Goal: Information Seeking & Learning: Learn about a topic

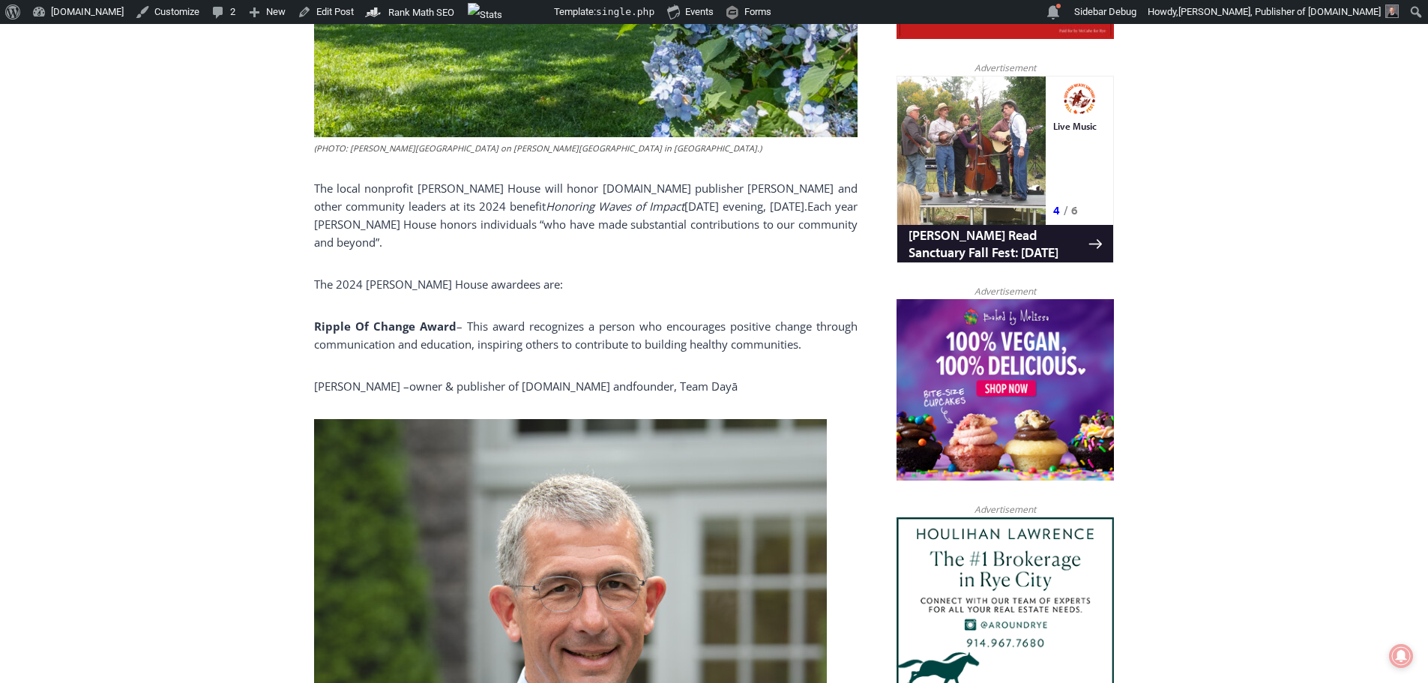
scroll to position [945, 0]
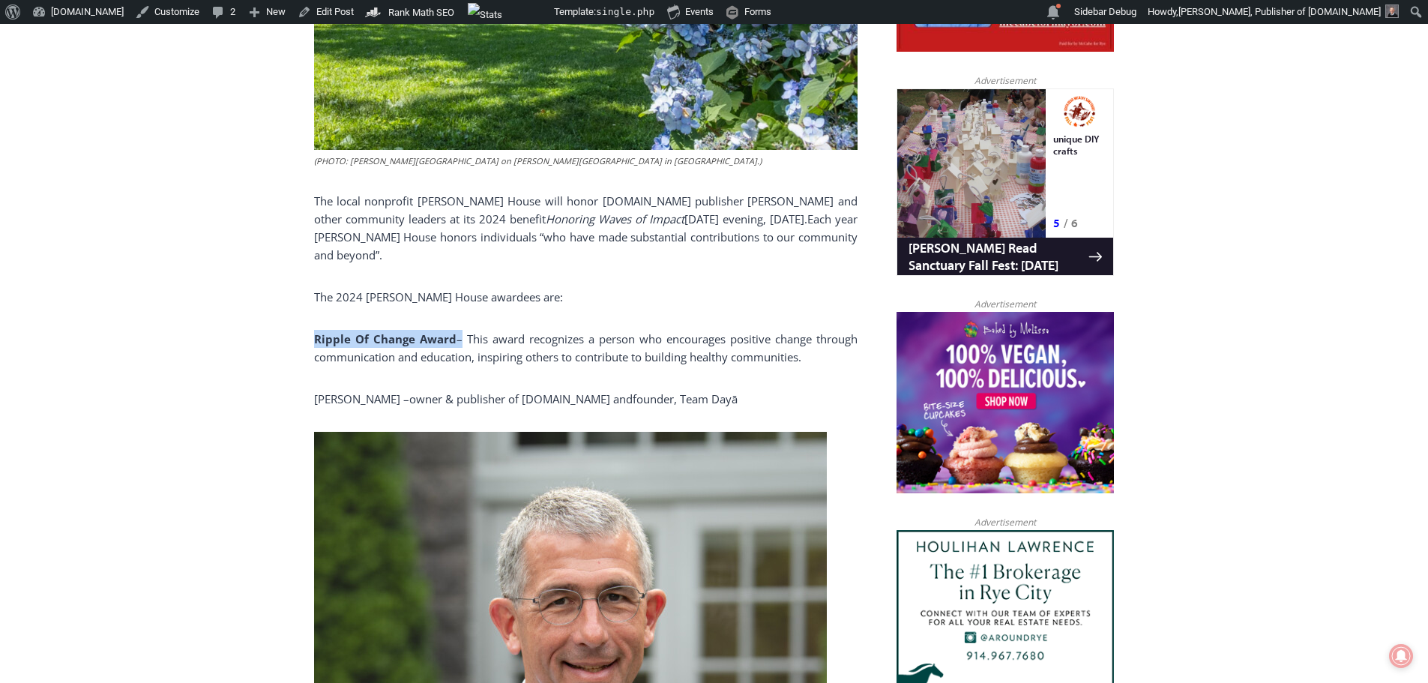
drag, startPoint x: 316, startPoint y: 310, endPoint x: 454, endPoint y: 311, distance: 138.7
click at [454, 330] on p "Ripple Of Change Award – This award recognizes a person who encourages positive…" at bounding box center [585, 348] width 543 height 36
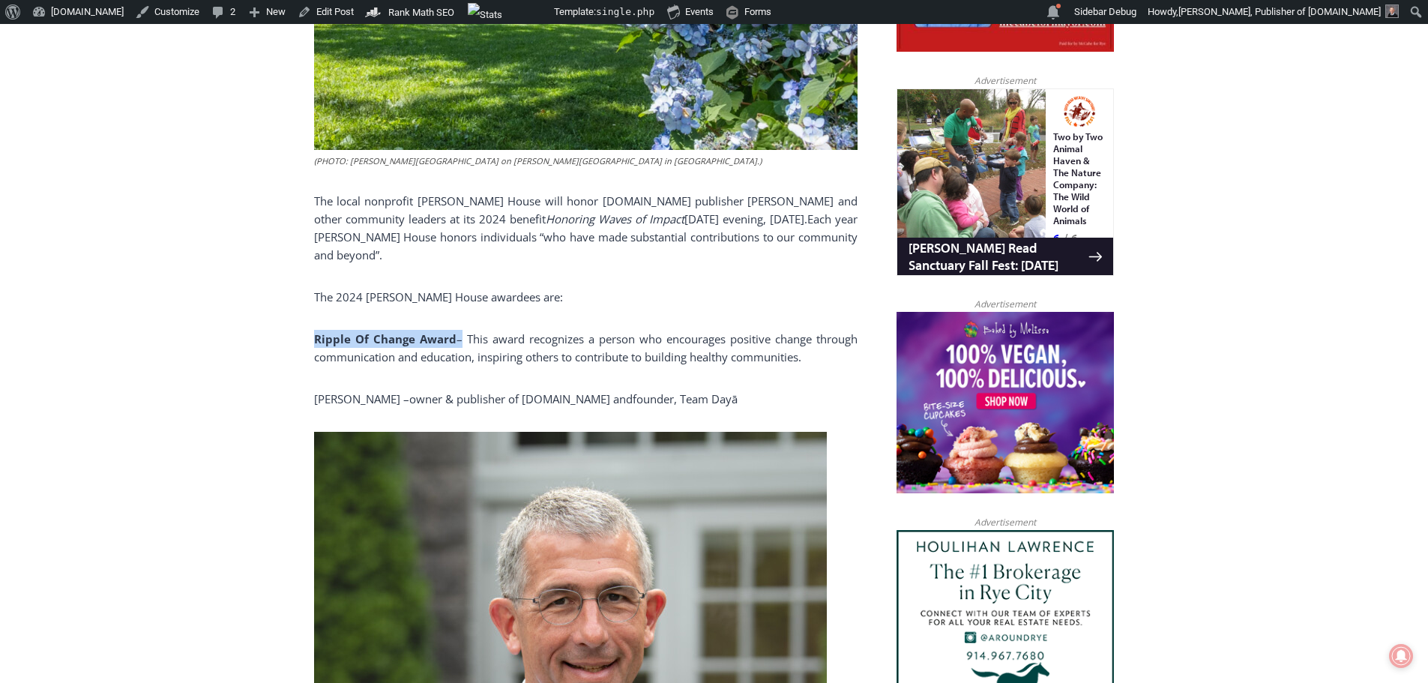
copy p "Ripple Of Change Award"
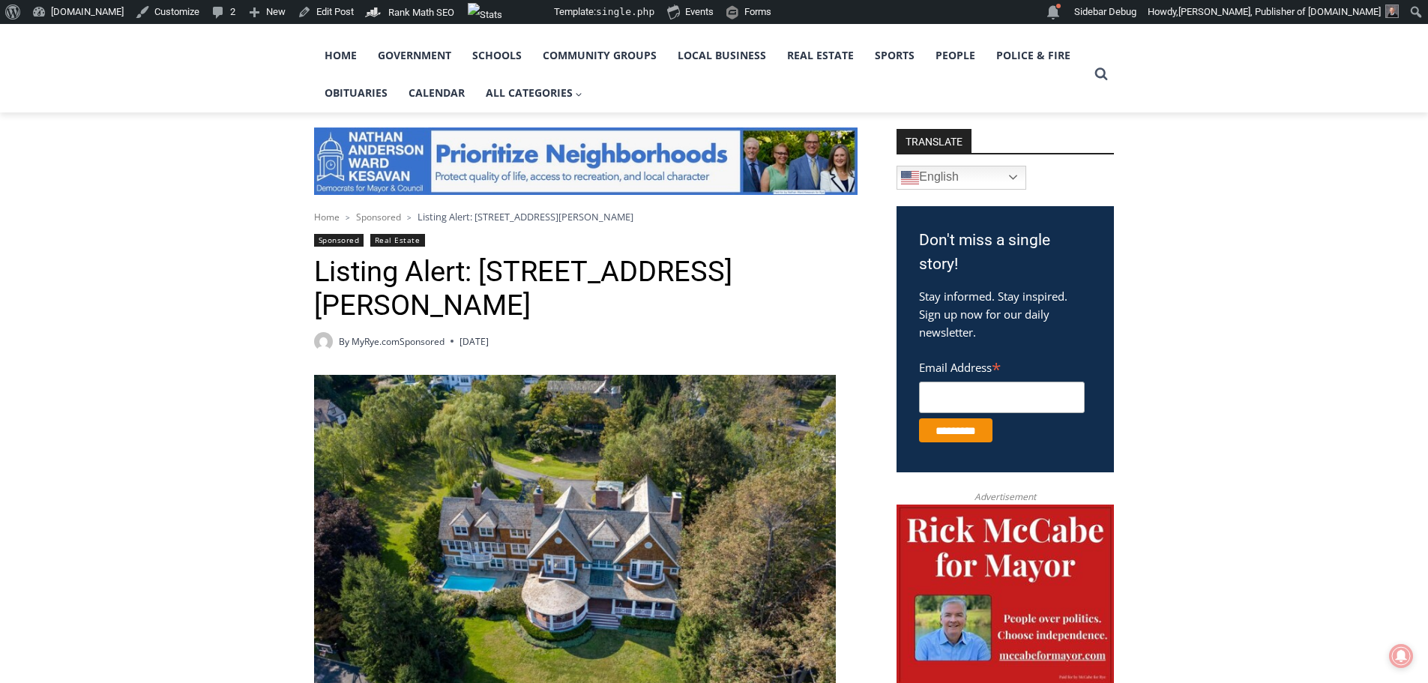
scroll to position [375, 0]
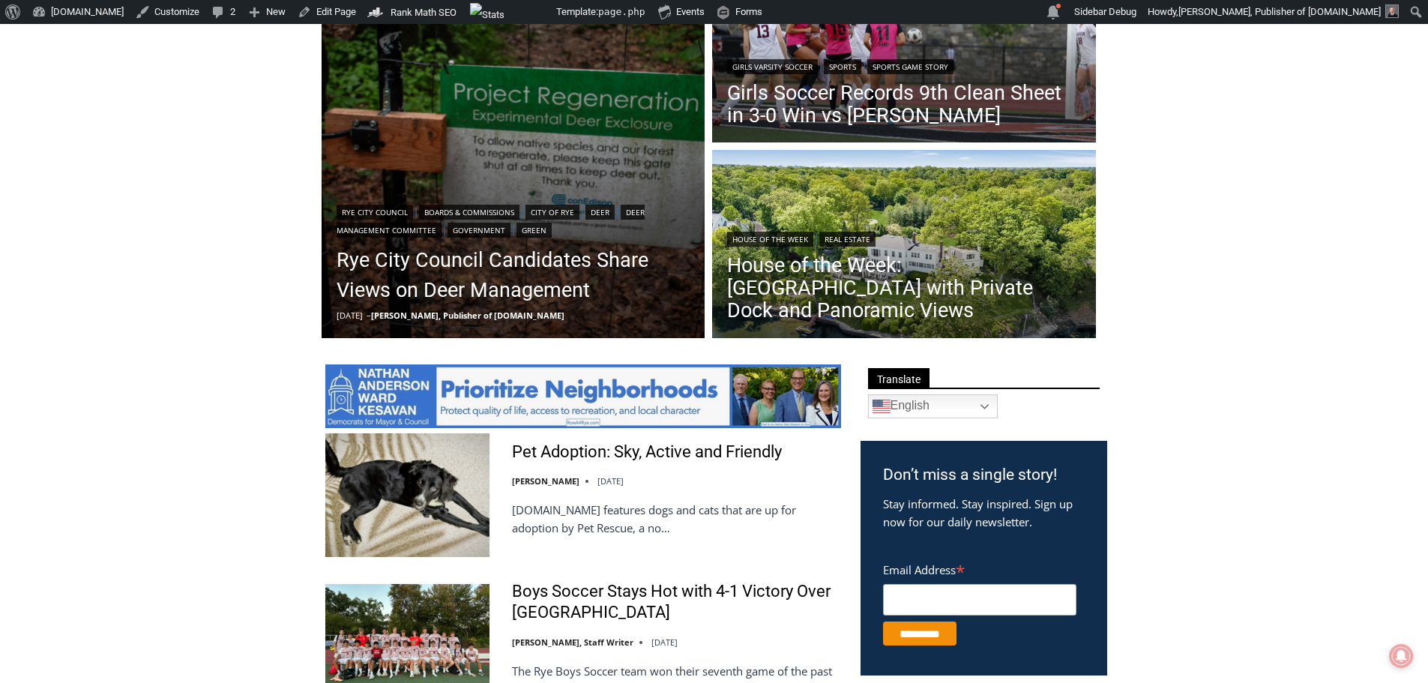
scroll to position [523, 0]
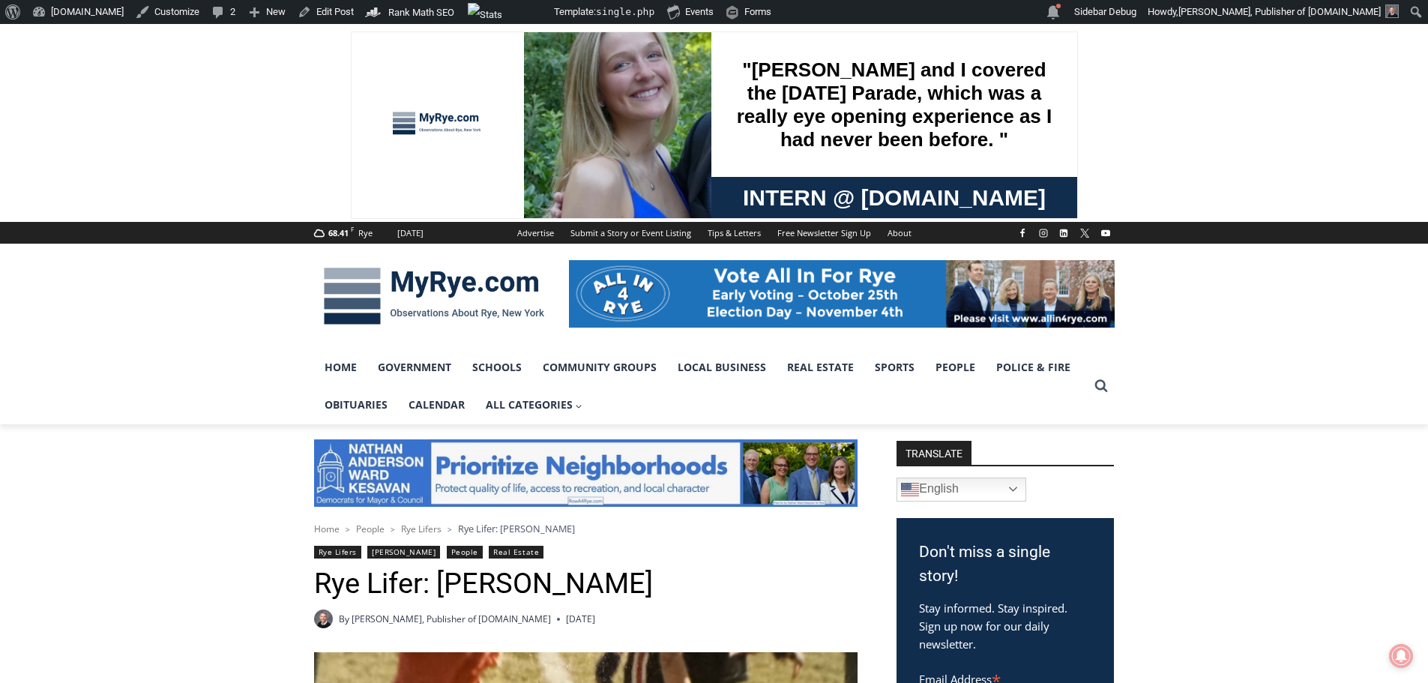
click at [340, 556] on link "Rye Lifers" at bounding box center [337, 552] width 47 height 13
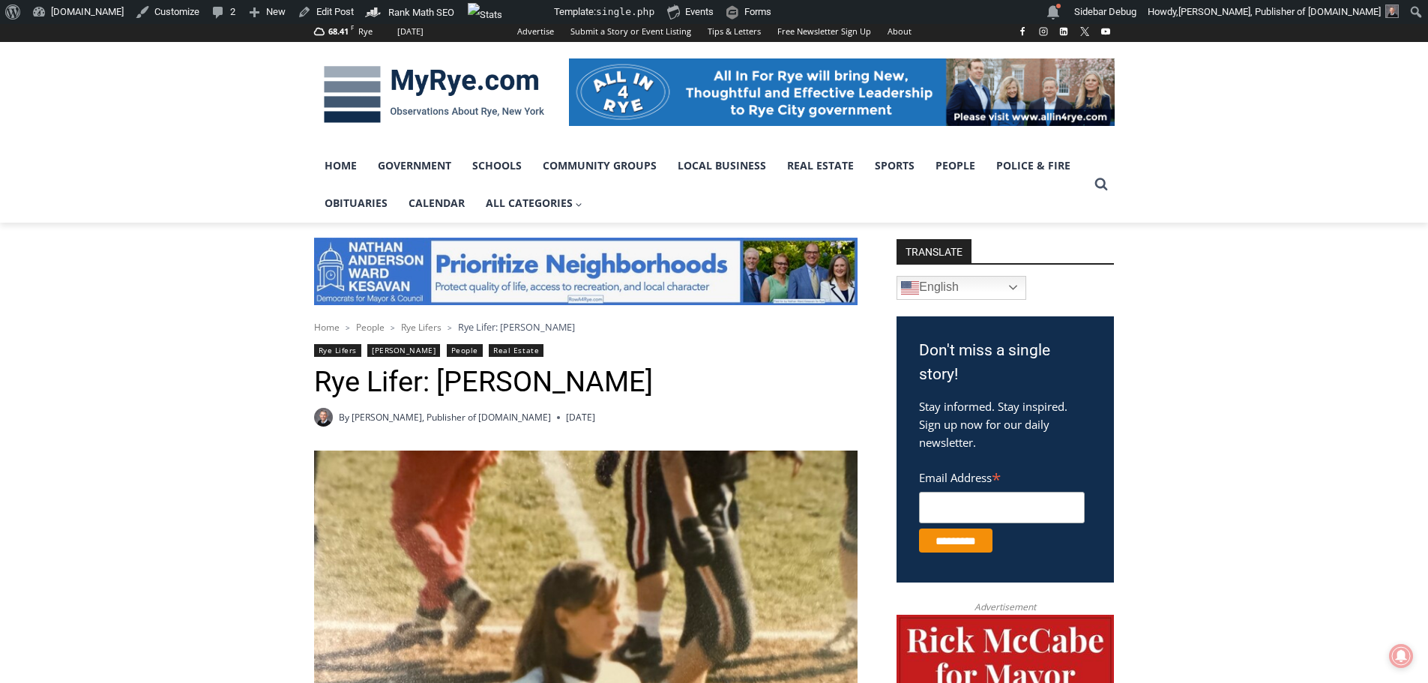
scroll to position [300, 0]
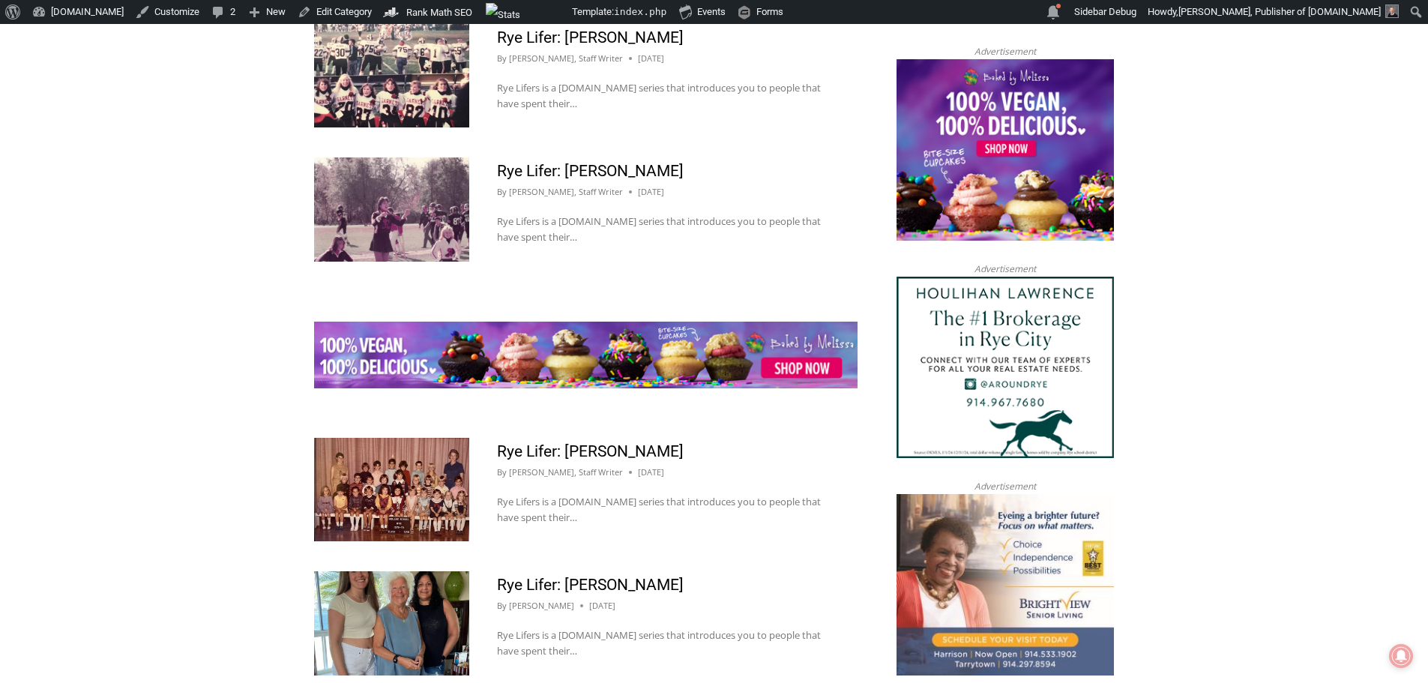
scroll to position [1623, 0]
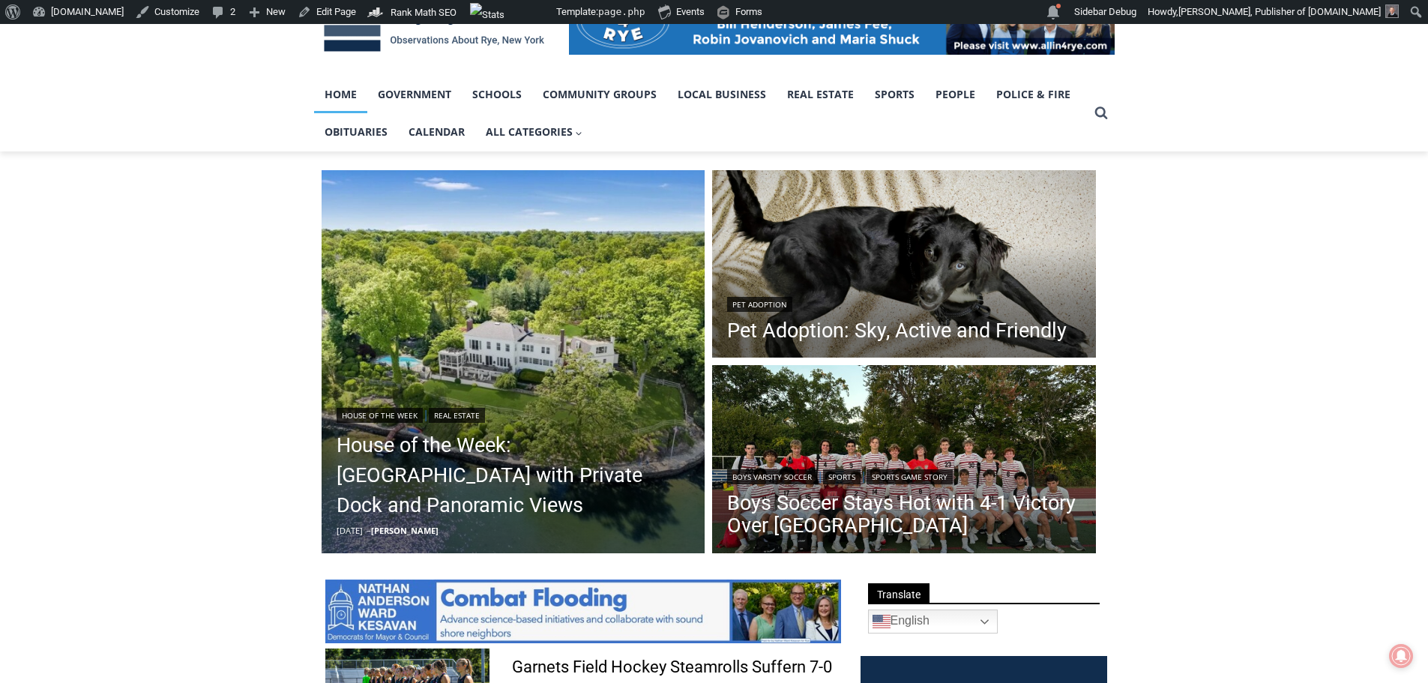
click at [348, 102] on link "Home" at bounding box center [340, 94] width 53 height 37
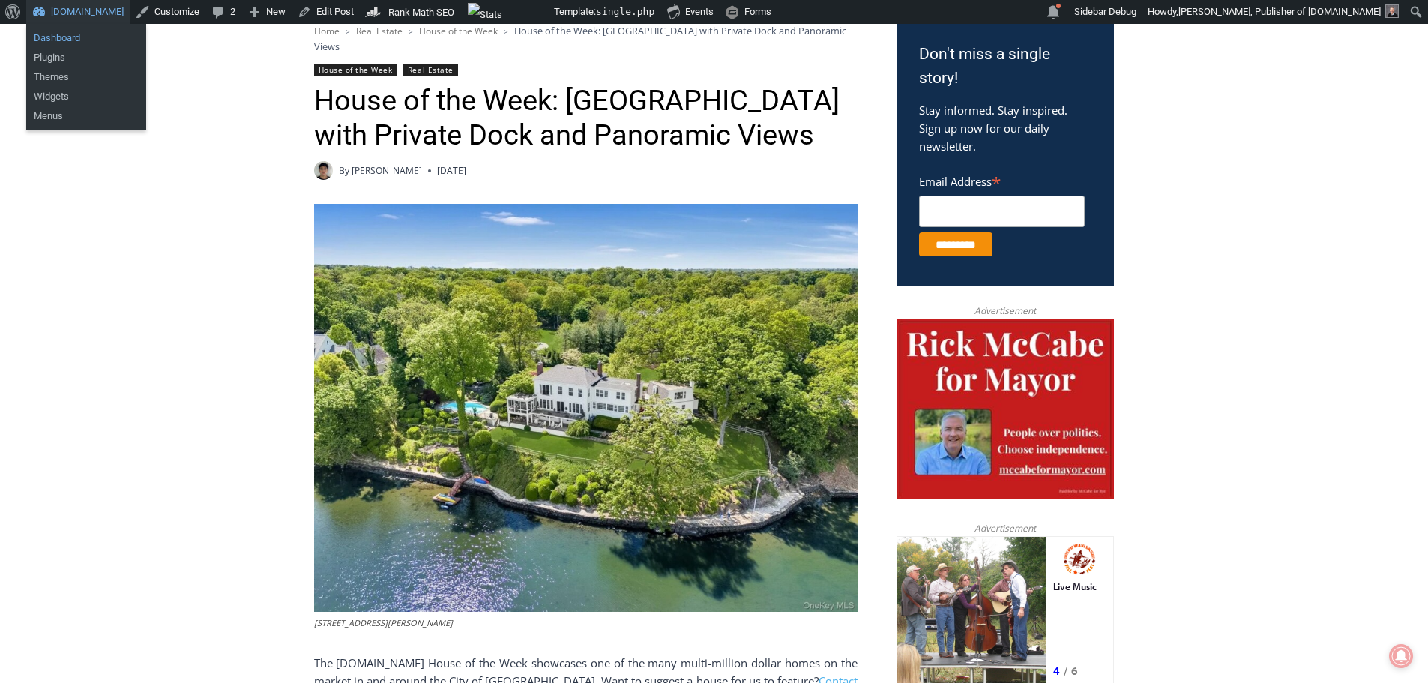
click at [66, 34] on link "Dashboard" at bounding box center [86, 37] width 120 height 19
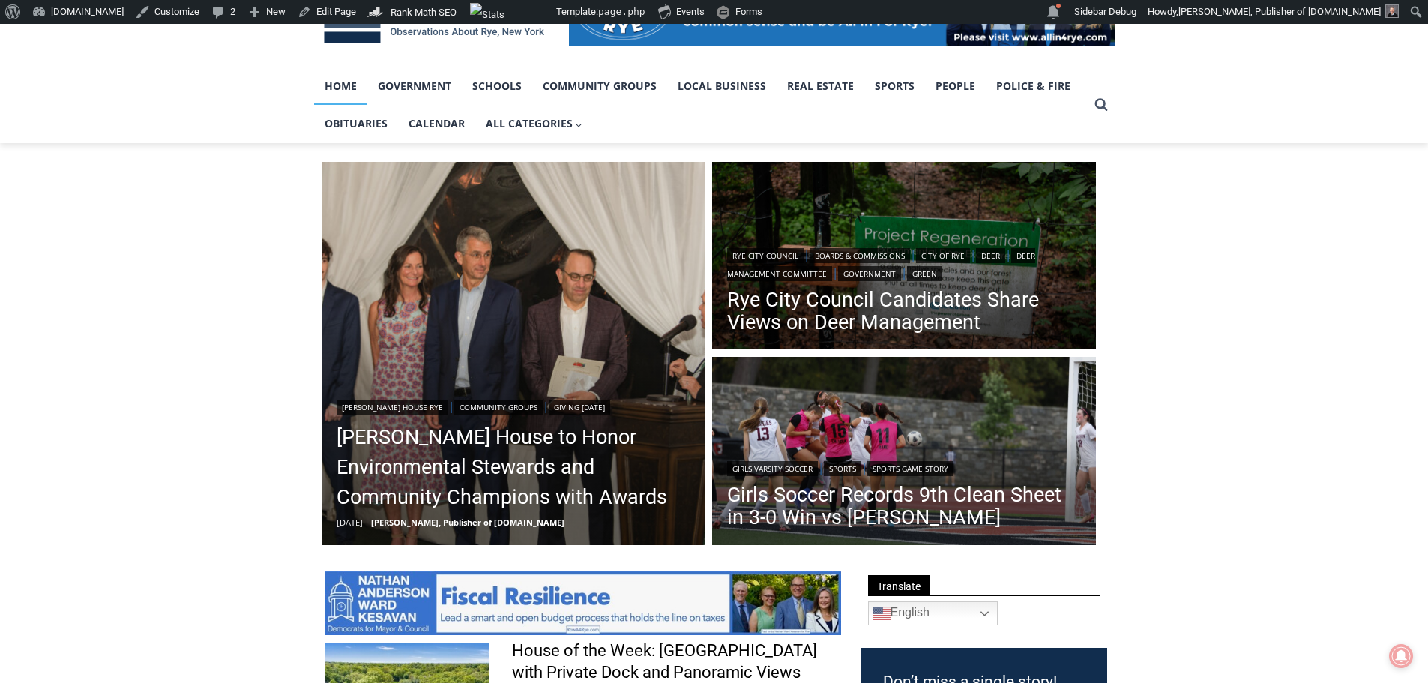
scroll to position [300, 0]
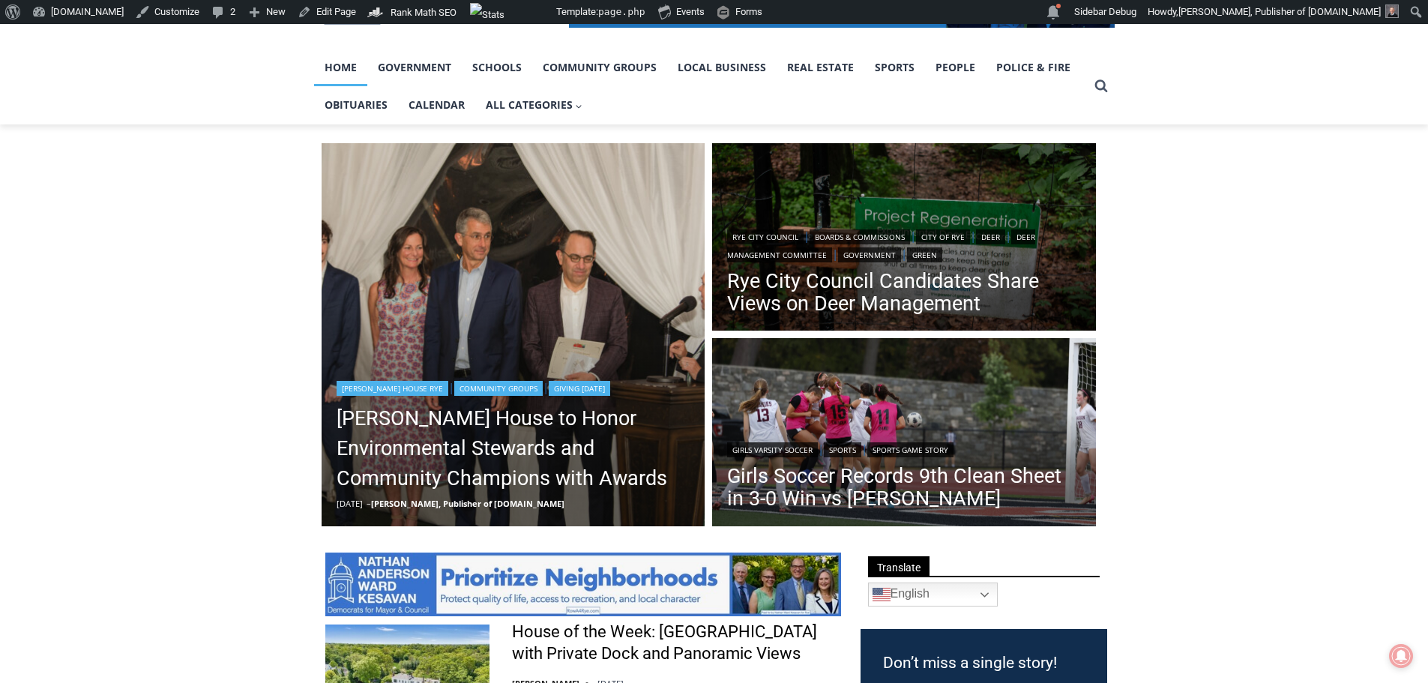
click at [656, 300] on img "Read More Wainwright House to Honor Environmental Stewards and Community Champi…" at bounding box center [514, 335] width 384 height 384
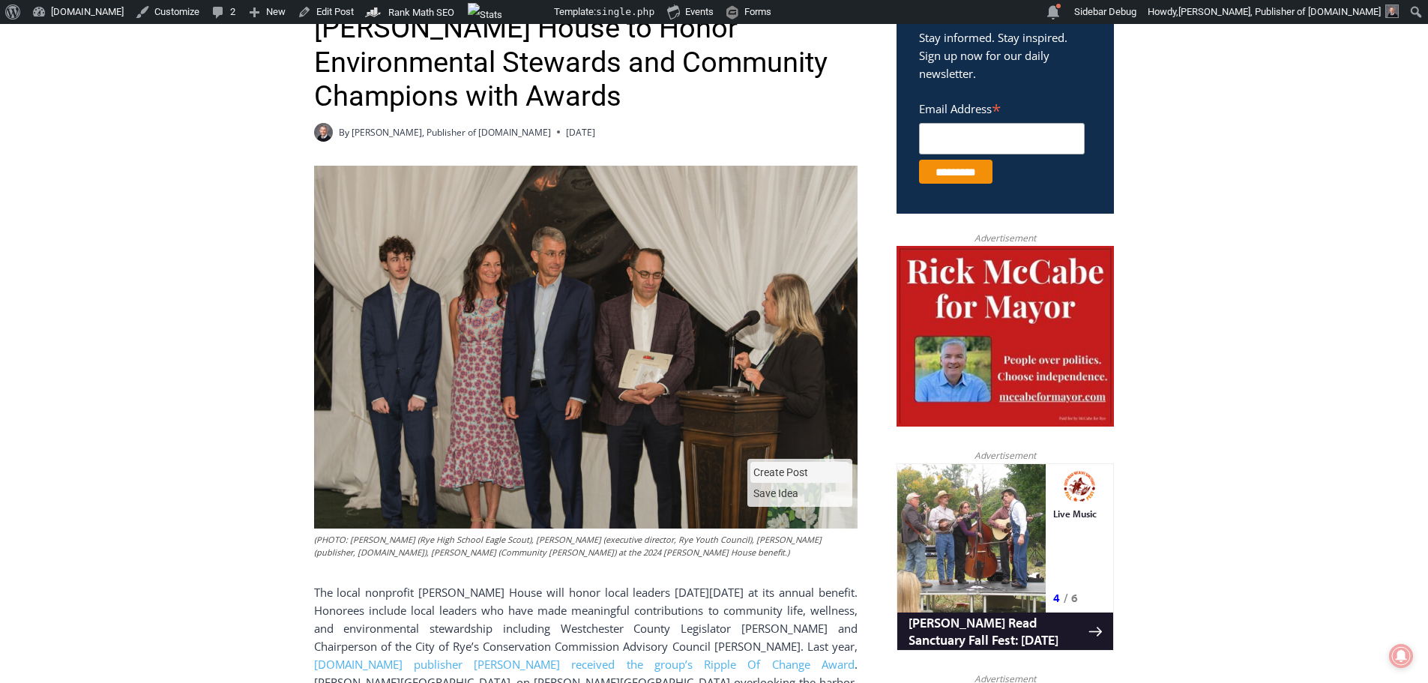
click at [797, 471] on span "Create Post" at bounding box center [799, 472] width 99 height 21
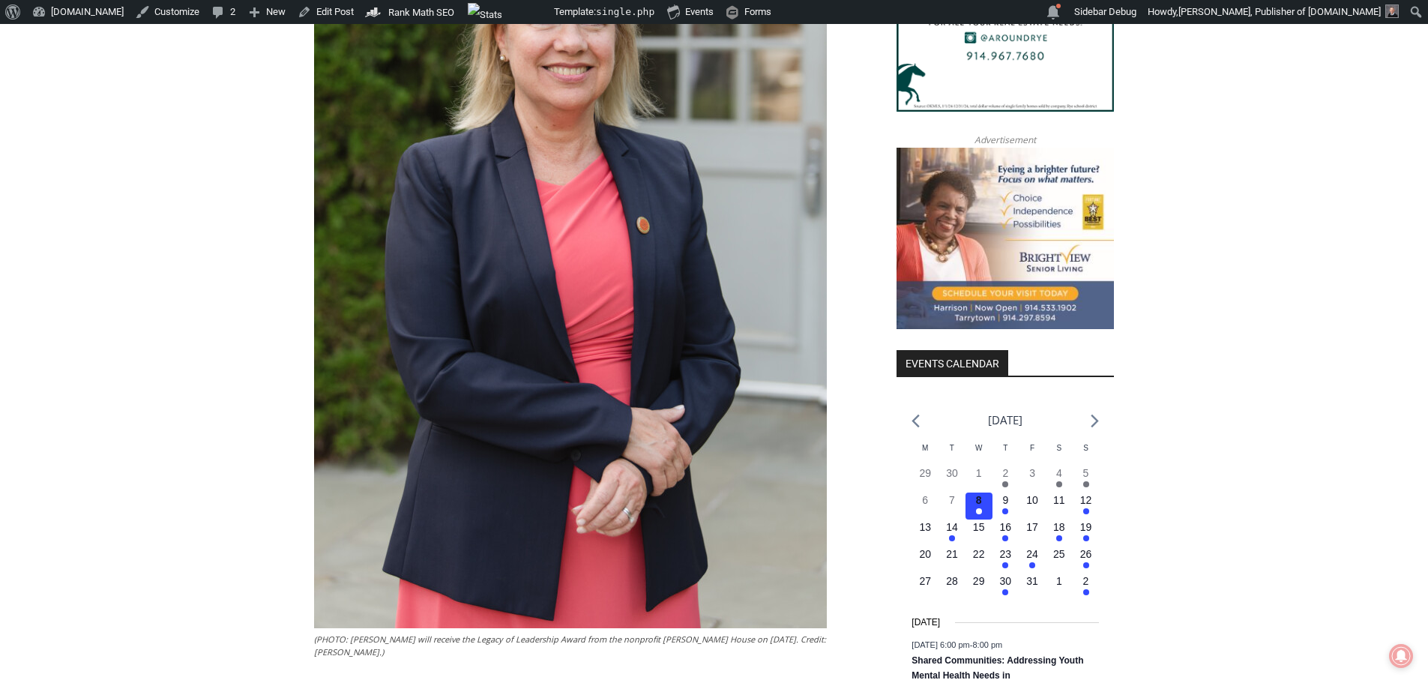
scroll to position [1647, 0]
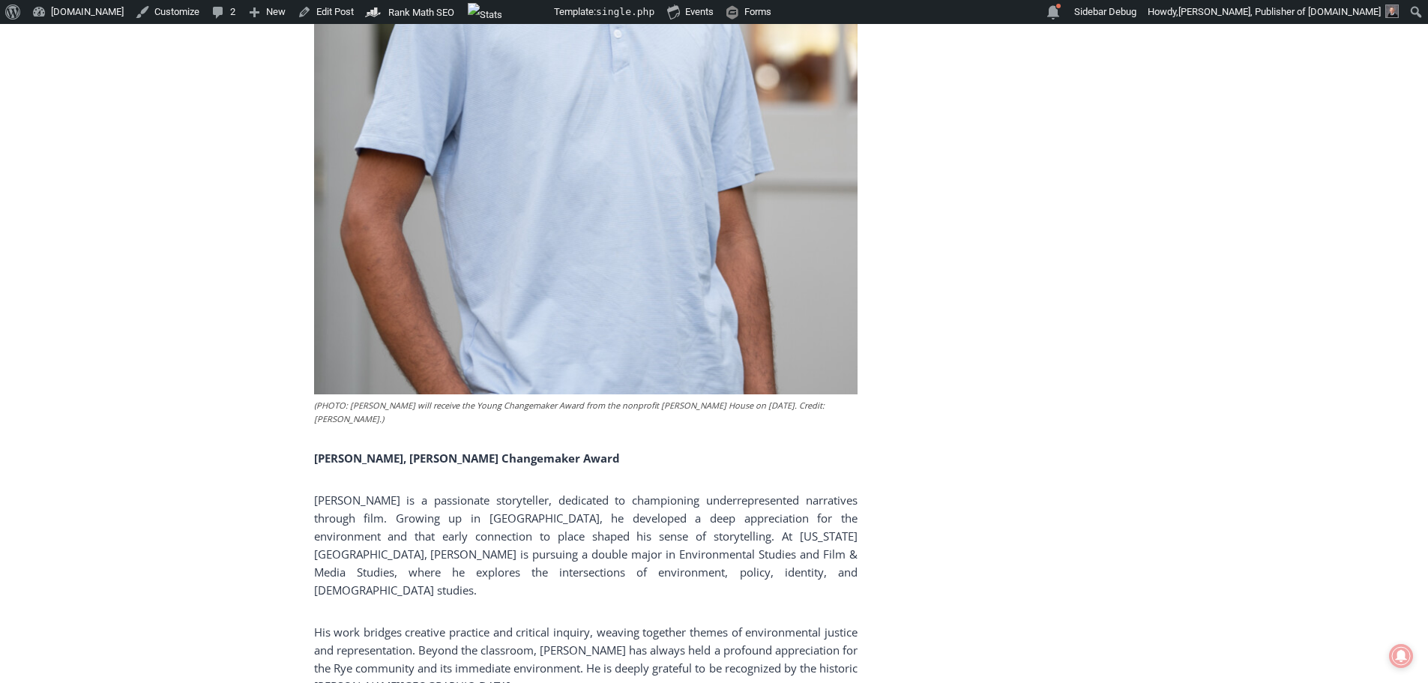
scroll to position [8100, 0]
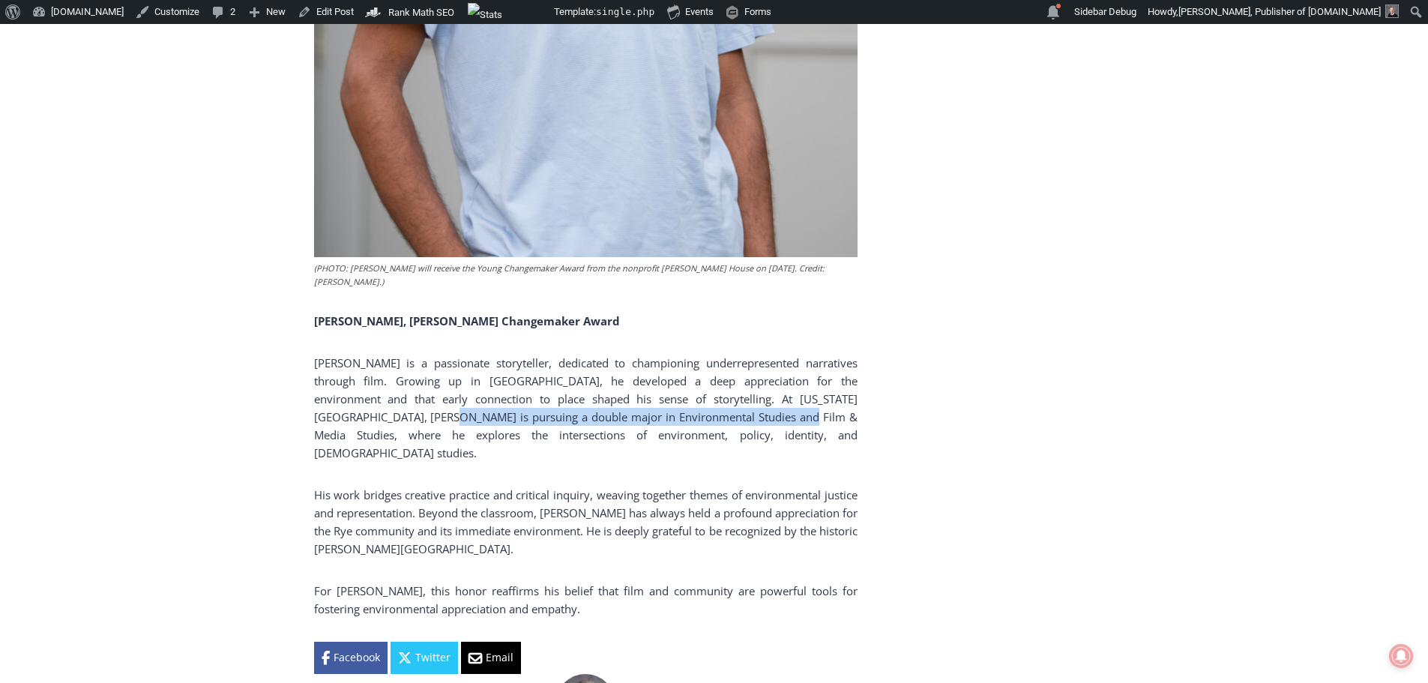
drag, startPoint x: 345, startPoint y: 307, endPoint x: 717, endPoint y: 315, distance: 372.6
click at [717, 354] on p "[PERSON_NAME] is a passionate storyteller, dedicated to championing underrepres…" at bounding box center [585, 408] width 543 height 108
click at [738, 354] on p "[PERSON_NAME] is a passionate storyteller, dedicated to championing underrepres…" at bounding box center [585, 408] width 543 height 108
drag, startPoint x: 364, startPoint y: 330, endPoint x: 589, endPoint y: 337, distance: 225.0
click at [589, 354] on p "[PERSON_NAME] is a passionate storyteller, dedicated to championing underrepres…" at bounding box center [585, 408] width 543 height 108
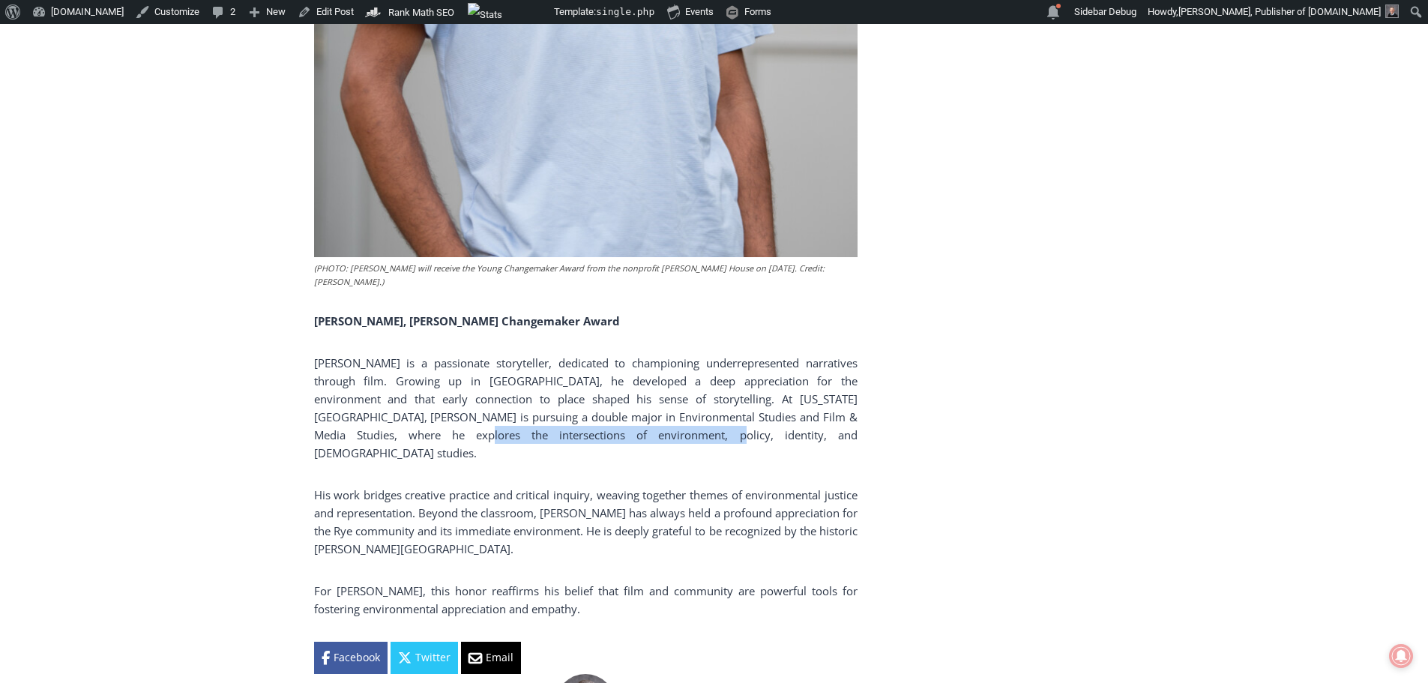
click at [591, 354] on p "[PERSON_NAME] is a passionate storyteller, dedicated to championing underrepres…" at bounding box center [585, 408] width 543 height 108
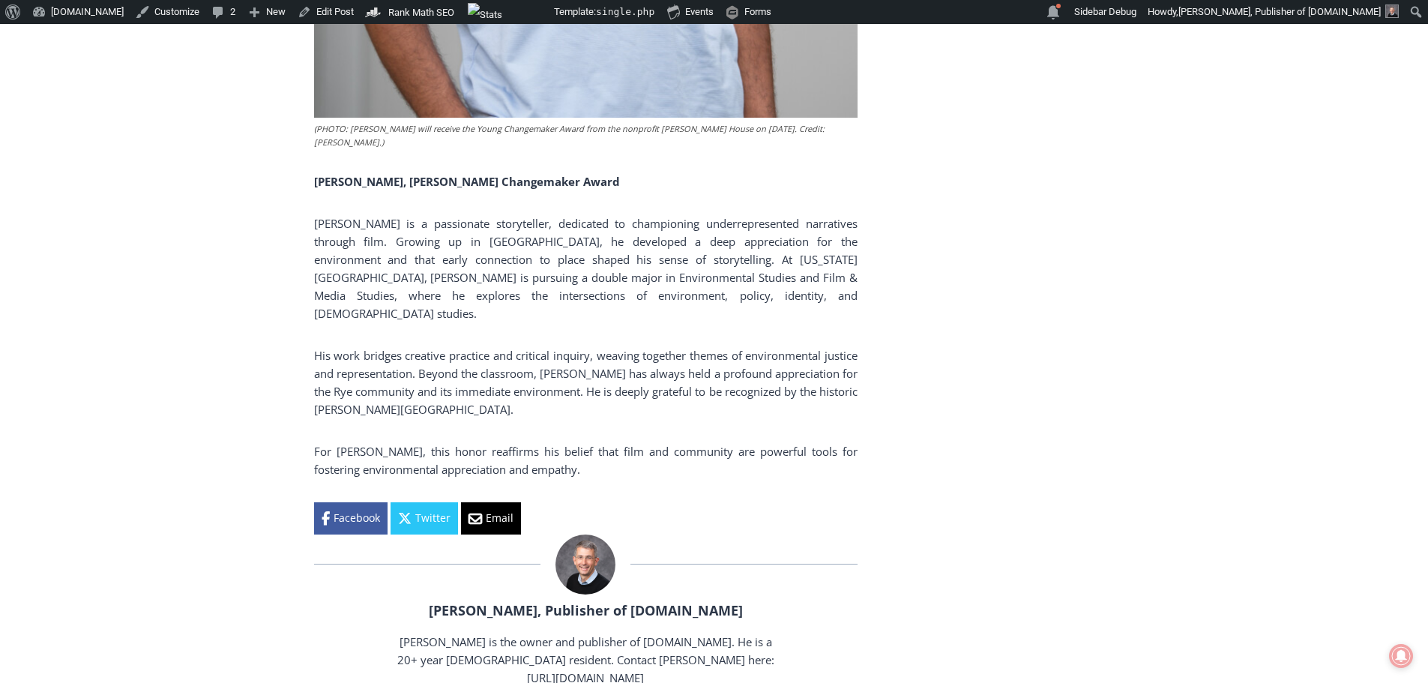
scroll to position [8250, 0]
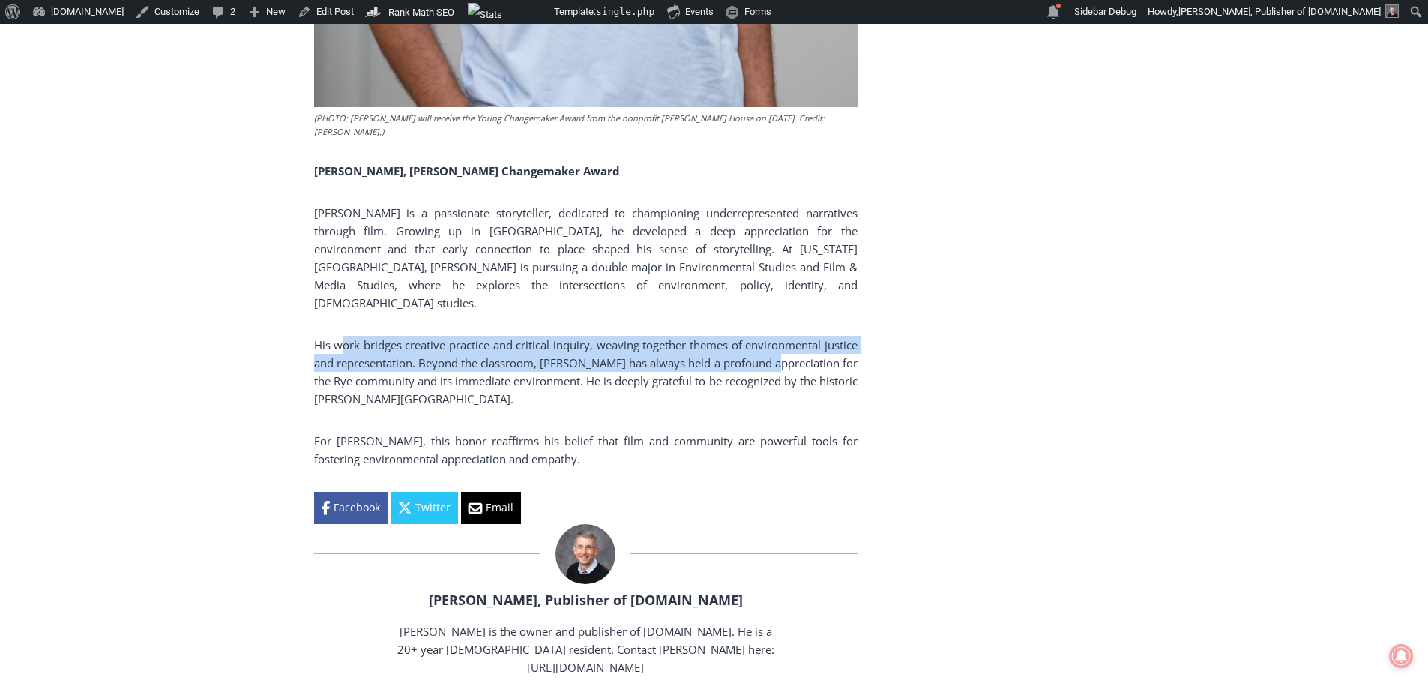
drag, startPoint x: 343, startPoint y: 225, endPoint x: 809, endPoint y: 239, distance: 467.1
click at [809, 336] on p "His work bridges creative practice and critical inquiry, weaving together theme…" at bounding box center [585, 372] width 543 height 72
click at [801, 336] on p "His work bridges creative practice and critical inquiry, weaving together theme…" at bounding box center [585, 372] width 543 height 72
click at [814, 336] on p "His work bridges creative practice and critical inquiry, weaving together theme…" at bounding box center [585, 372] width 543 height 72
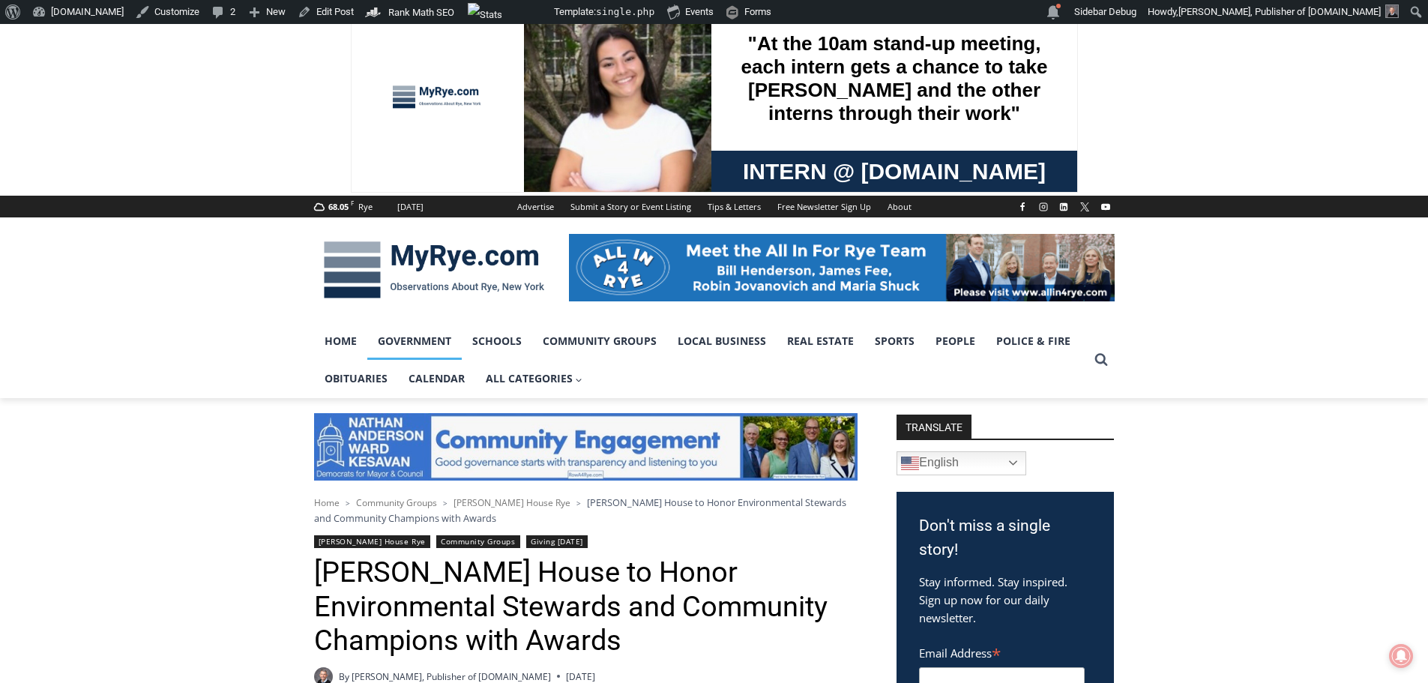
scroll to position [0, 0]
